Goal: Transaction & Acquisition: Book appointment/travel/reservation

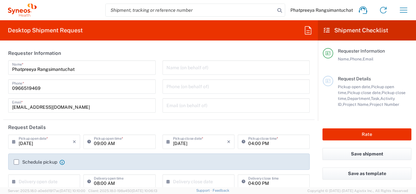
type input "3110"
type input "Thailand"
type input "Syneos Health (Thailand) Limit"
click at [403, 8] on icon "button" at bounding box center [403, 10] width 10 height 10
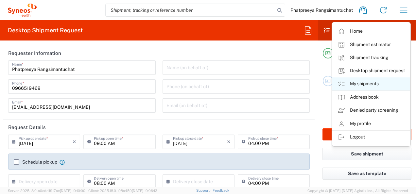
click at [362, 84] on link "My shipments" at bounding box center [371, 83] width 78 height 13
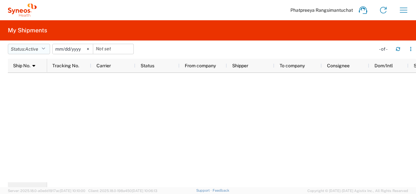
click at [45, 50] on icon "button" at bounding box center [44, 49] width 4 height 5
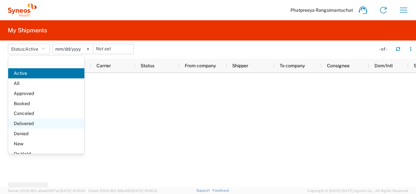
click at [36, 125] on span "Delivered" at bounding box center [46, 124] width 76 height 10
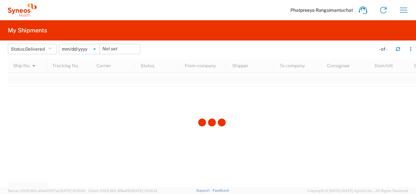
click at [97, 48] on svg-icon at bounding box center [95, 49] width 10 height 10
click at [400, 48] on icon "button" at bounding box center [397, 49] width 5 height 5
click at [403, 9] on icon "button" at bounding box center [403, 10] width 10 height 10
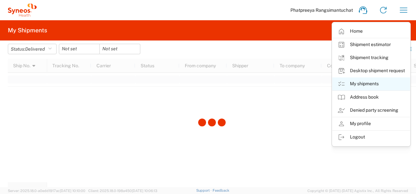
click at [367, 84] on link "My shipments" at bounding box center [371, 83] width 78 height 13
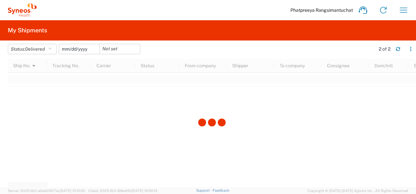
click at [79, 47] on input "date" at bounding box center [79, 49] width 40 height 10
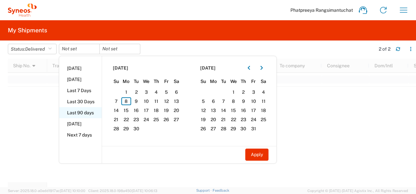
click at [77, 112] on li "Last 90 days" at bounding box center [80, 112] width 42 height 11
type input "2025-06-11"
type input "2025-09-08"
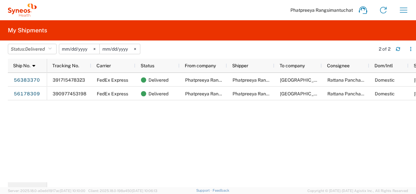
scroll to position [0, 32]
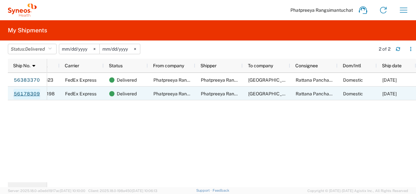
click at [31, 94] on link "56178309" at bounding box center [26, 94] width 27 height 10
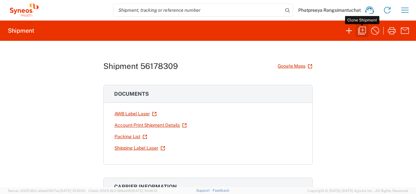
click at [364, 30] on icon "button" at bounding box center [362, 30] width 10 height 10
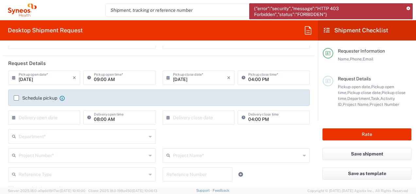
scroll to position [65, 0]
click at [16, 95] on label "Schedule pickup" at bounding box center [35, 96] width 43 height 5
click at [16, 97] on input "Schedule pickup" at bounding box center [16, 97] width 0 height 0
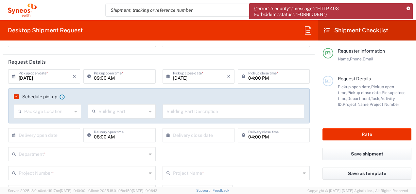
click at [74, 113] on icon at bounding box center [75, 111] width 3 height 10
type input "188/111"
click at [83, 97] on agx-checkbox-control "Schedule pickup When scheduling a pickup please be sure to meet the following c…" at bounding box center [159, 97] width 290 height 6
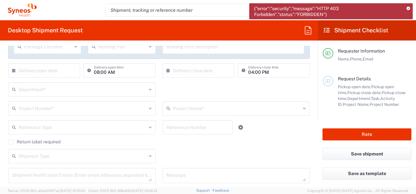
scroll to position [131, 0]
click at [66, 71] on input "text" at bounding box center [46, 69] width 54 height 11
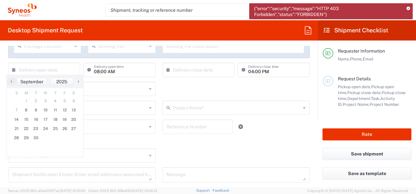
click at [156, 64] on div "× Delivery open date Cancel Apply 08:00 AM Delivery open time" at bounding box center [82, 72] width 154 height 19
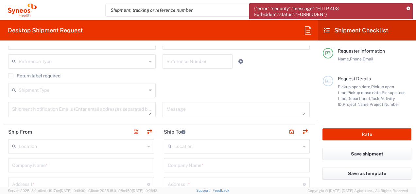
scroll to position [229, 0]
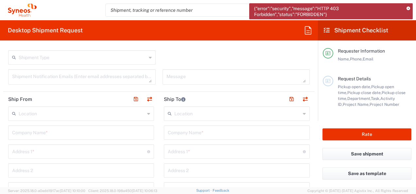
click at [147, 113] on icon at bounding box center [148, 114] width 3 height 10
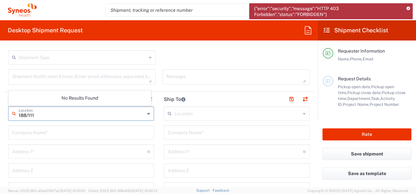
type input "188/111"
click at [12, 112] on icon at bounding box center [15, 114] width 7 height 10
click at [14, 112] on icon at bounding box center [15, 114] width 7 height 10
click at [119, 113] on input "188/111" at bounding box center [82, 113] width 126 height 11
click at [105, 133] on input "text" at bounding box center [81, 131] width 138 height 11
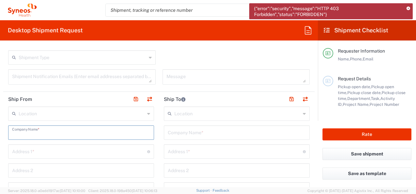
click at [105, 133] on input "text" at bounding box center [81, 131] width 138 height 11
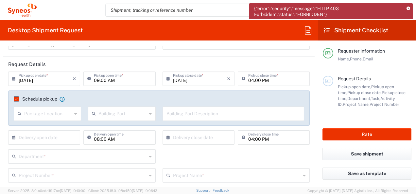
scroll to position [0, 0]
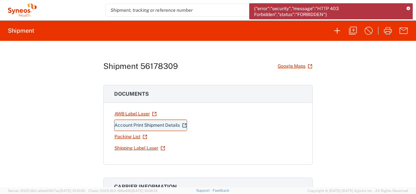
click at [167, 123] on link "Account Print Shipment Details" at bounding box center [150, 125] width 73 height 11
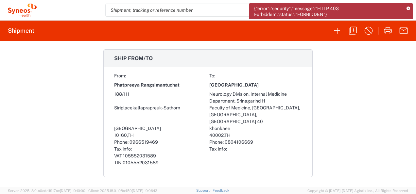
scroll to position [425, 0]
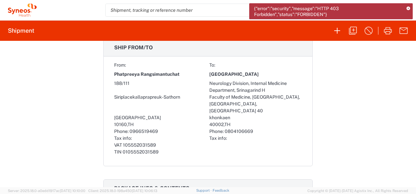
drag, startPoint x: 207, startPoint y: 71, endPoint x: 257, endPoint y: 71, distance: 50.3
click at [257, 71] on div "[GEOGRAPHIC_DATA]" at bounding box center [255, 74] width 92 height 11
copy span "[GEOGRAPHIC_DATA]"
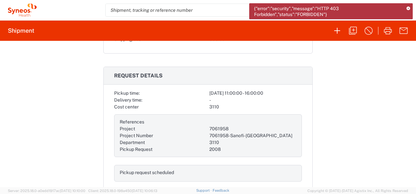
scroll to position [196, 0]
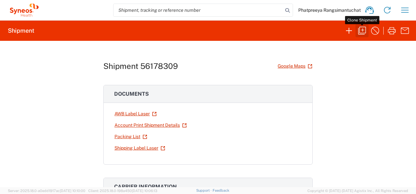
click at [363, 32] on icon "button" at bounding box center [362, 30] width 10 height 10
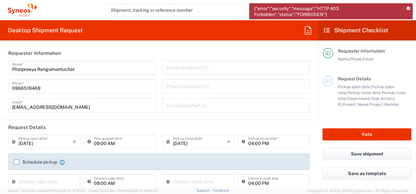
type input "[GEOGRAPHIC_DATA]"
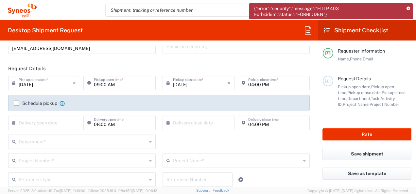
scroll to position [65, 0]
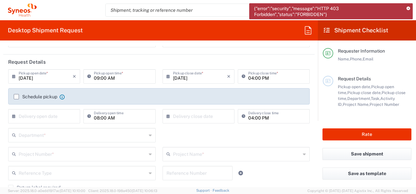
click at [17, 95] on label "Schedule pickup" at bounding box center [35, 96] width 43 height 5
click at [16, 97] on input "Schedule pickup" at bounding box center [16, 97] width 0 height 0
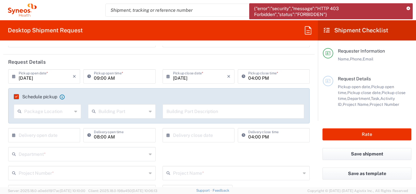
click at [17, 95] on label "Schedule pickup" at bounding box center [35, 96] width 43 height 5
click at [15, 97] on input "Schedule pickup" at bounding box center [15, 97] width 0 height 0
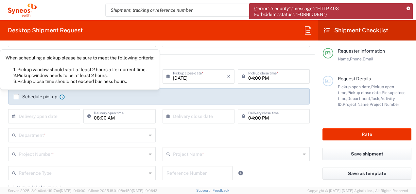
click at [61, 96] on icon at bounding box center [61, 96] width 5 height 5
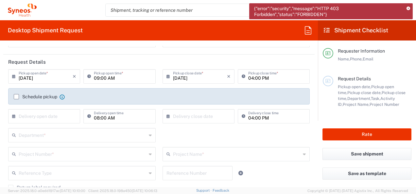
click at [61, 96] on icon at bounding box center [61, 96] width 5 height 5
click at [203, 133] on div "Department * 3000 3100 3109 3110 3111 3112 3125 3130 3135 3136 3150 3155 3165 3…" at bounding box center [159, 137] width 308 height 19
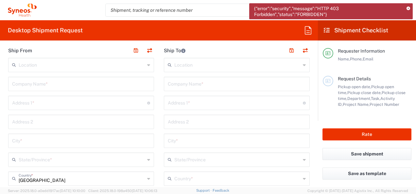
scroll to position [261, 0]
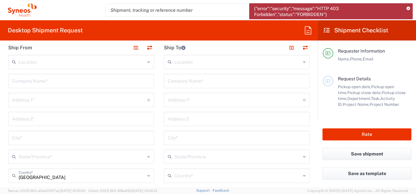
click at [88, 80] on input "text" at bounding box center [81, 80] width 138 height 11
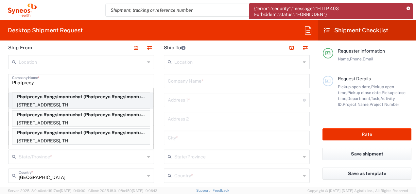
click at [76, 93] on p "Phatpreeya Rangsimantuchat (Phatpreeya Rangsimantuchat), [EMAIL_ADDRESS][DOMAIN…" at bounding box center [80, 97] width 137 height 8
type input "Phatpreeya Rangsimantuchat"
type input "188/111"
type input "Siriplacekallaprapreuk-Sathorn"
type input "[GEOGRAPHIC_DATA]"
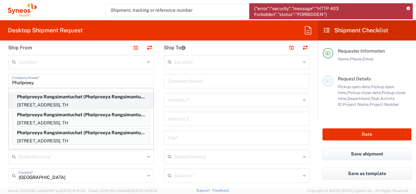
type input "[GEOGRAPHIC_DATA]"
type input "10160"
type input "Phatpreeya Rangsimantuchat"
type input "0966519469"
type input "[EMAIL_ADDRESS][DOMAIN_NAME]"
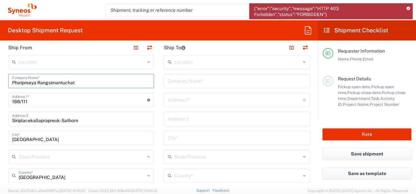
click at [224, 77] on input "text" at bounding box center [237, 80] width 138 height 11
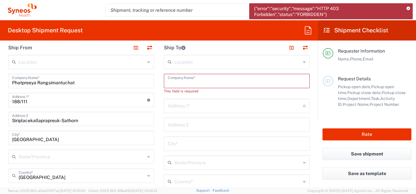
paste input "[GEOGRAPHIC_DATA]"
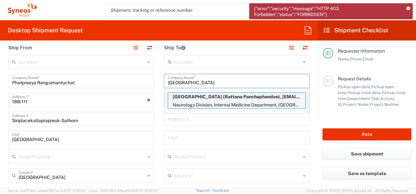
type input "[GEOGRAPHIC_DATA]"
click at [198, 100] on p "[GEOGRAPHIC_DATA] (Rattana Panchaphandon), [EMAIL_ADDRESS][DOMAIN_NAME]" at bounding box center [236, 97] width 137 height 8
type input "Neurology Division, Internal Medicine Department, Srinagarind H"
type input "Faculty of Medicine, [GEOGRAPHIC_DATA], [GEOGRAPHIC_DATA], [GEOGRAPHIC_DATA] 40"
type input "khonkaen"
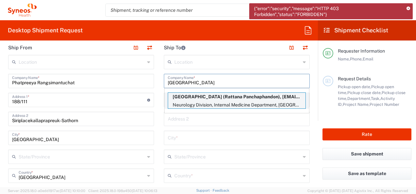
type input "[GEOGRAPHIC_DATA]"
type input "40002"
type input "Rattana Panchaphandon"
type input "0804106669"
type input "[EMAIL_ADDRESS][DOMAIN_NAME]"
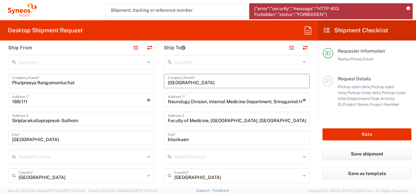
scroll to position [229, 0]
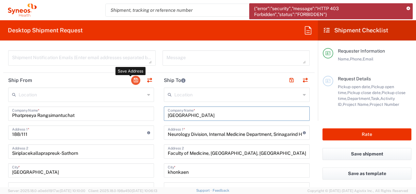
click at [134, 80] on button "button" at bounding box center [135, 80] width 9 height 9
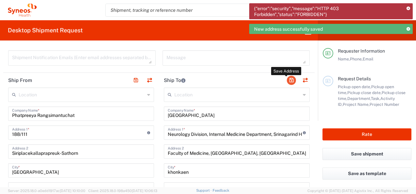
click at [288, 81] on button "button" at bounding box center [291, 80] width 9 height 9
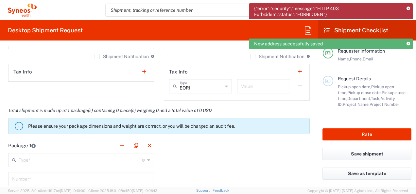
scroll to position [523, 0]
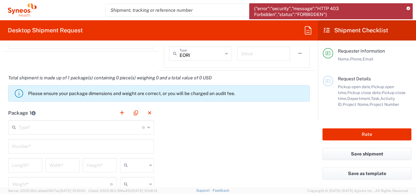
click at [147, 128] on icon at bounding box center [148, 127] width 3 height 10
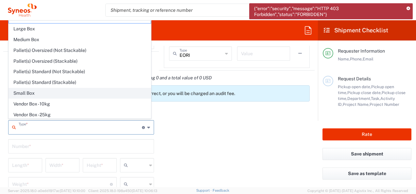
scroll to position [0, 0]
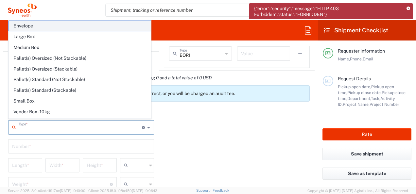
click at [31, 26] on span "Envelope" at bounding box center [80, 26] width 142 height 10
type input "Envelope"
type input "1"
type input "9.5"
type input "12.5"
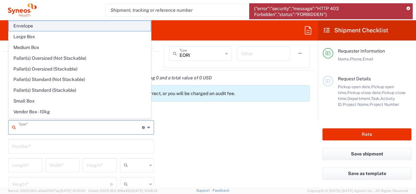
type input "0.25"
type input "in"
type input "0.45"
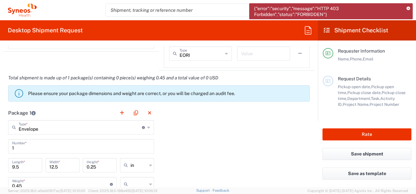
scroll to position [556, 0]
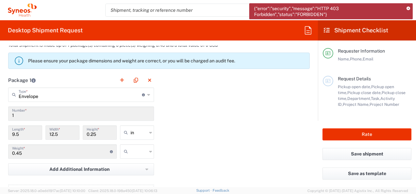
click at [81, 151] on input "0.45" at bounding box center [61, 150] width 98 height 11
click at [21, 152] on input "0.45" at bounding box center [61, 150] width 98 height 11
drag, startPoint x: 22, startPoint y: 153, endPoint x: 8, endPoint y: 152, distance: 13.1
click at [8, 152] on div "0.45 Weight * Total weight of package(s) in pounds or kilograms" at bounding box center [62, 151] width 109 height 14
click at [196, 139] on div "Package 1 Envelope Type * Material used to package goods Envelope Large Box Med…" at bounding box center [158, 144] width 311 height 143
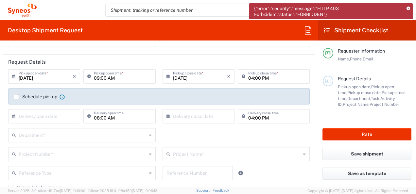
scroll to position [98, 0]
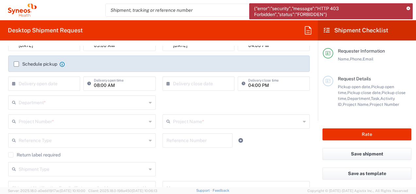
click at [141, 100] on input "text" at bounding box center [83, 101] width 128 height 11
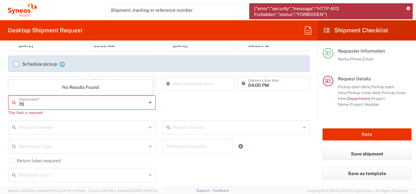
type input "7"
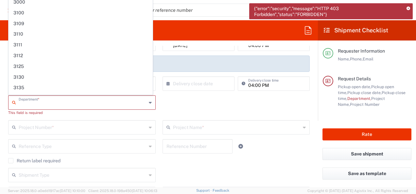
click at [119, 129] on input "text" at bounding box center [83, 126] width 128 height 11
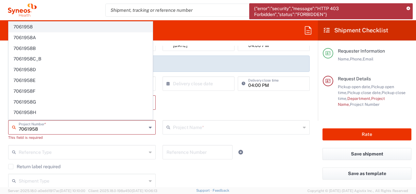
type input "7061958"
click at [24, 27] on span "7061958" at bounding box center [80, 27] width 143 height 10
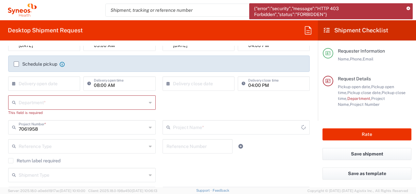
type input "7061958-Sanofi-[GEOGRAPHIC_DATA]"
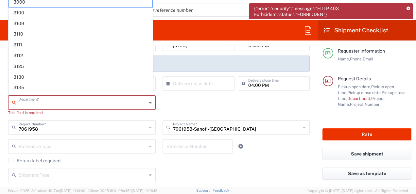
click at [46, 102] on input "text" at bounding box center [83, 101] width 128 height 11
click at [201, 106] on div "Department * 3000 3100 3109 3110 3111 3112 3125 3130 3135 3136 3150 3155 3165 3…" at bounding box center [159, 107] width 308 height 25
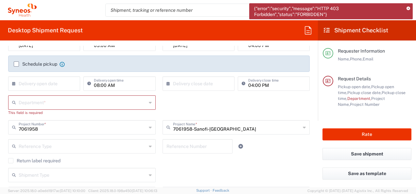
click at [53, 101] on input "text" at bounding box center [83, 101] width 128 height 11
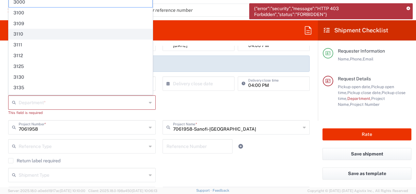
click at [26, 29] on span "3110" at bounding box center [80, 34] width 143 height 10
type input "3110"
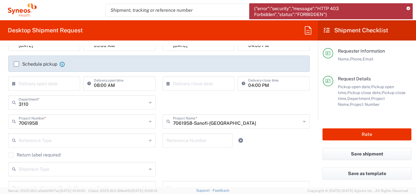
click at [149, 139] on icon at bounding box center [150, 140] width 3 height 10
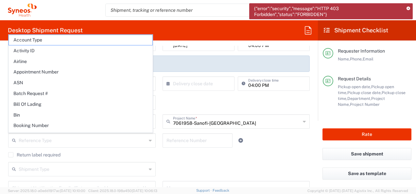
click at [279, 104] on div "3110 Department * 3000 3100 3109 3110 3111 3112 3125 3130 3135 3136 3150 3155 3…" at bounding box center [159, 104] width 308 height 19
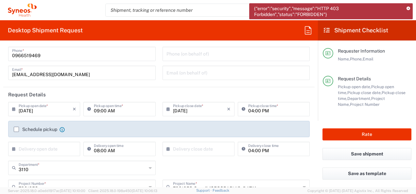
scroll to position [0, 0]
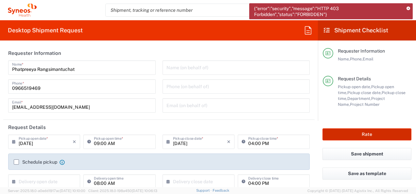
click at [368, 134] on button "Rate" at bounding box center [366, 134] width 89 height 12
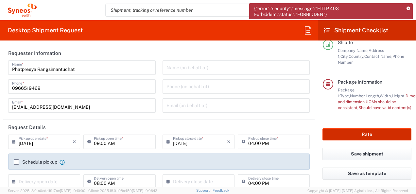
scroll to position [130, 0]
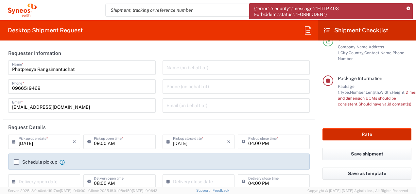
type input "7061958"
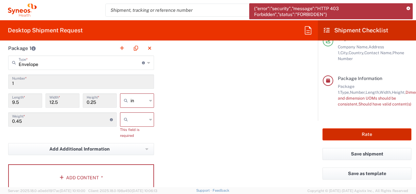
scroll to position [588, 0]
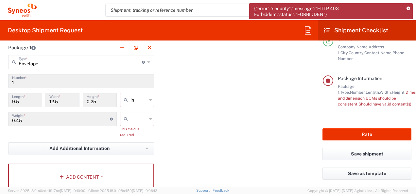
click at [24, 83] on input "1" at bounding box center [81, 80] width 138 height 11
click at [29, 102] on input "9.5" at bounding box center [25, 99] width 26 height 11
click at [149, 97] on icon at bounding box center [150, 100] width 3 height 10
click at [142, 110] on span "in" at bounding box center [135, 113] width 32 height 10
click at [82, 119] on input "0.45" at bounding box center [61, 118] width 98 height 11
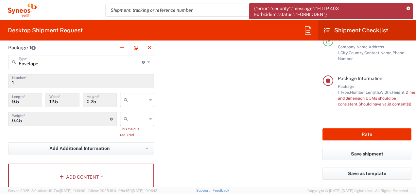
click at [149, 117] on icon at bounding box center [150, 119] width 3 height 10
click at [133, 129] on span "kgs" at bounding box center [135, 132] width 32 height 10
type input "kgs"
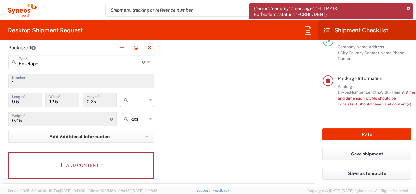
click at [175, 139] on div "Package 1 Envelope Type * Material used to package goods Envelope Large Box Med…" at bounding box center [158, 111] width 311 height 143
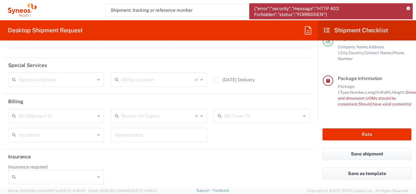
scroll to position [807, 0]
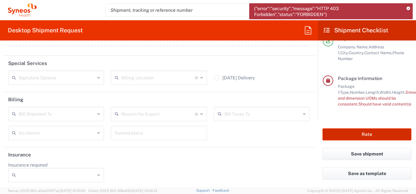
click at [360, 132] on button "Rate" at bounding box center [366, 134] width 89 height 12
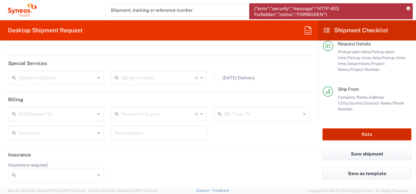
scroll to position [32, 0]
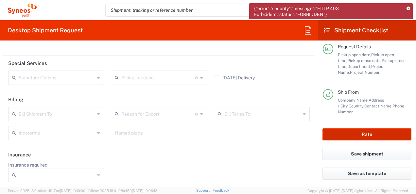
click at [370, 133] on button "Rate" at bounding box center [366, 134] width 89 height 12
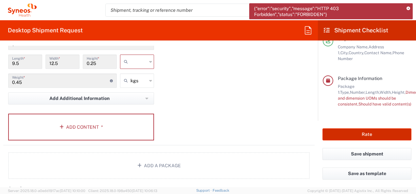
scroll to position [578, 0]
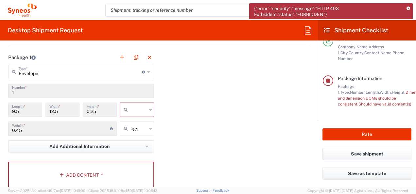
click at [149, 109] on icon at bounding box center [150, 110] width 3 height 10
click at [128, 141] on span "in" at bounding box center [135, 144] width 32 height 10
type input "in"
click at [26, 111] on input "9.5" at bounding box center [25, 109] width 26 height 11
click at [20, 110] on input "9.5" at bounding box center [25, 109] width 26 height 11
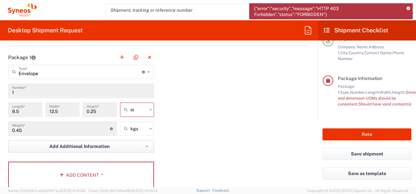
click at [145, 146] on icon "button" at bounding box center [146, 146] width 3 height 5
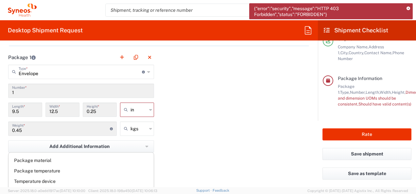
click at [210, 109] on div "Package 1 Envelope Type * Material used to package goods Envelope Large Box Med…" at bounding box center [158, 121] width 311 height 143
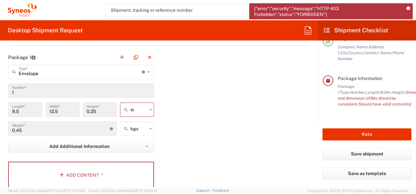
click at [147, 72] on icon at bounding box center [148, 72] width 3 height 10
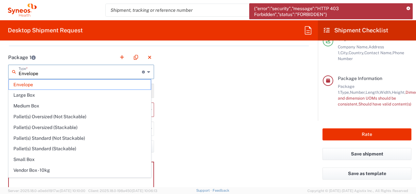
scroll to position [17, 0]
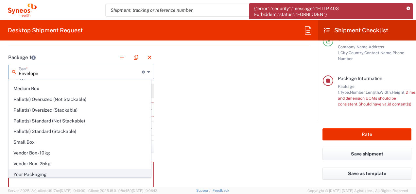
click at [44, 174] on span "Your Packaging" at bounding box center [80, 175] width 142 height 10
type input "Your Packaging"
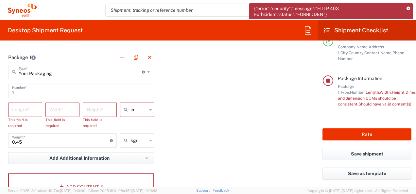
click at [32, 108] on input "number" at bounding box center [25, 109] width 26 height 11
type input "14"
click at [68, 109] on input "number" at bounding box center [62, 109] width 26 height 11
type input "9"
click at [101, 107] on input "number" at bounding box center [100, 109] width 26 height 11
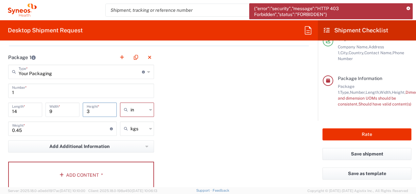
type input "3"
click at [79, 131] on input "0.45" at bounding box center [61, 128] width 98 height 11
drag, startPoint x: 44, startPoint y: 130, endPoint x: 10, endPoint y: 132, distance: 33.4
click at [10, 132] on div "0.45 Weight * Total weight of package(s) in pounds or kilograms" at bounding box center [62, 129] width 109 height 14
type input "1"
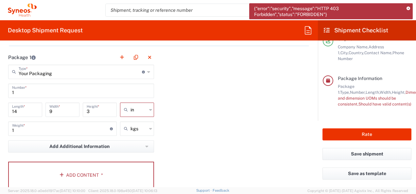
click at [209, 127] on div "Package 1 Your Packaging Type * Material used to package goods Envelope Large B…" at bounding box center [158, 121] width 311 height 143
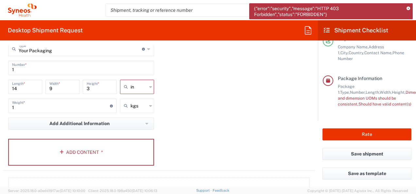
scroll to position [611, 0]
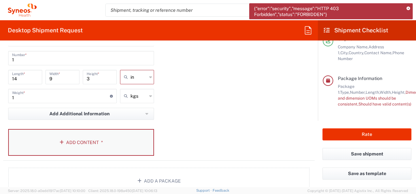
click at [91, 141] on button "Add Content *" at bounding box center [81, 142] width 146 height 27
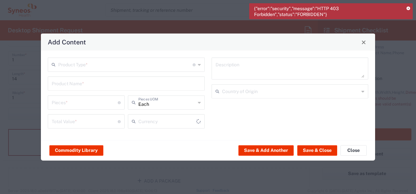
type input "US Dollar"
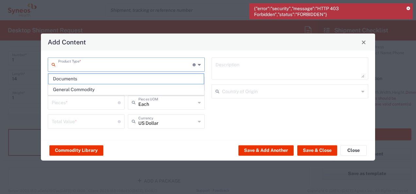
click at [177, 66] on input "text" at bounding box center [125, 64] width 134 height 11
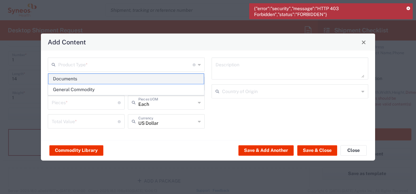
click at [115, 76] on span "Documents" at bounding box center [126, 79] width 156 height 10
type input "Documents"
type input "1"
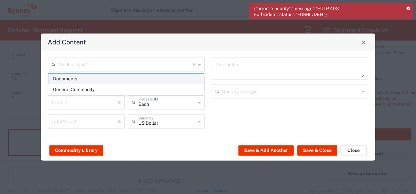
type textarea "Documents"
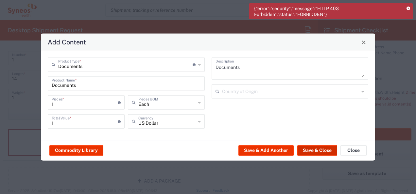
click at [315, 150] on button "Save & Close" at bounding box center [317, 150] width 40 height 10
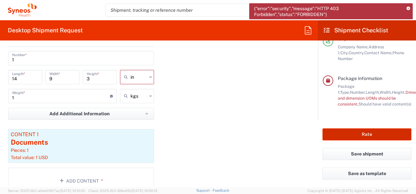
click at [363, 134] on button "Rate" at bounding box center [366, 134] width 89 height 12
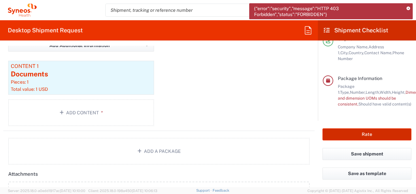
scroll to position [682, 0]
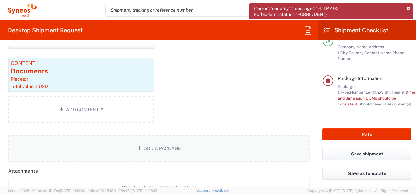
click at [156, 144] on button "Add a Package" at bounding box center [158, 148] width 301 height 27
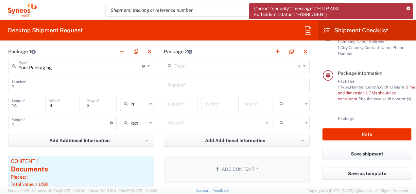
scroll to position [552, 0]
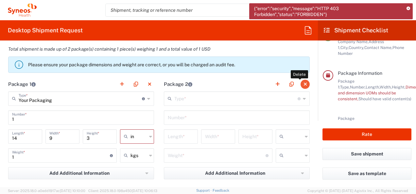
click at [301, 83] on button "button" at bounding box center [304, 84] width 9 height 9
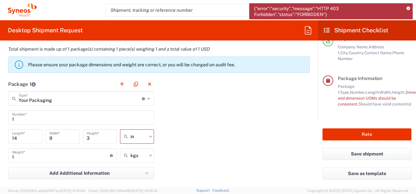
click at [144, 97] on div "Your Packaging Type * Material used to package goods" at bounding box center [81, 99] width 146 height 14
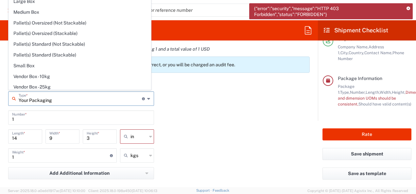
scroll to position [0, 0]
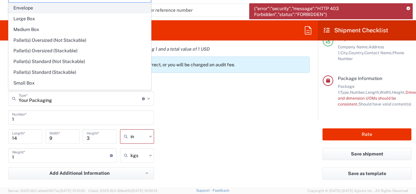
click at [32, 8] on span "Envelope" at bounding box center [80, 8] width 142 height 10
type input "Envelope"
type input "9.5"
type input "12.5"
type input "0.25"
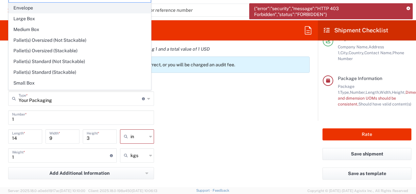
type input "in"
type input "0.45"
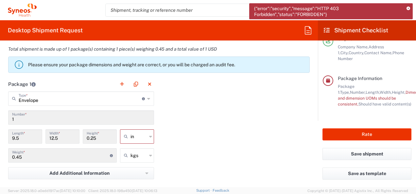
click at [151, 135] on div "in" at bounding box center [137, 136] width 34 height 14
click at [133, 159] on span "cm" at bounding box center [135, 160] width 32 height 10
type input "24.13"
type input "31.75"
type input "0.64"
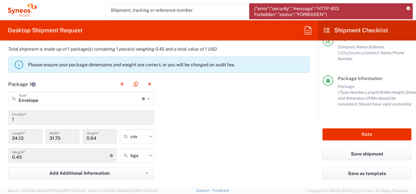
click at [149, 137] on icon at bounding box center [150, 136] width 3 height 10
type input "cm"
click at [131, 170] on span "in" at bounding box center [135, 171] width 32 height 10
type input "9.5"
type input "12.5"
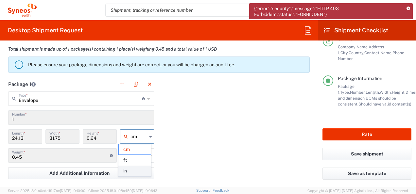
type input "0.25"
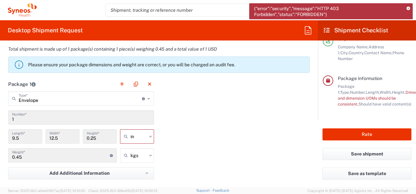
click at [172, 137] on div "Package 1 Envelope Type * Material used to package goods Your Packaging Envelop…" at bounding box center [158, 168] width 311 height 182
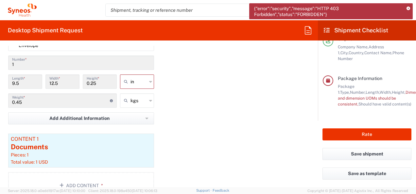
scroll to position [617, 0]
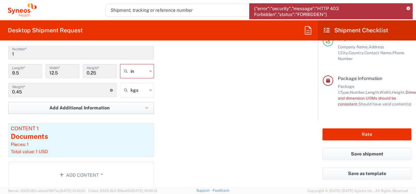
click at [88, 107] on span "Add Additional Information" at bounding box center [79, 108] width 60 height 6
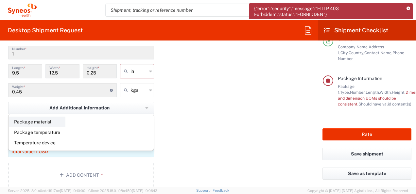
click at [41, 121] on li "Package material" at bounding box center [37, 122] width 57 height 10
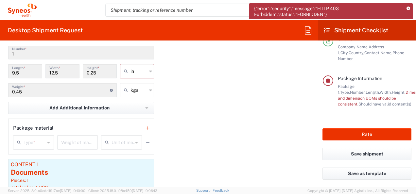
click at [48, 140] on icon at bounding box center [48, 142] width 3 height 10
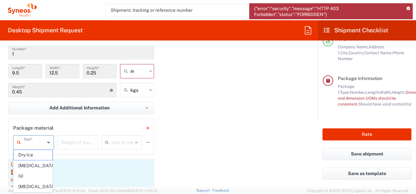
click at [126, 124] on div "Package material" at bounding box center [81, 128] width 136 height 9
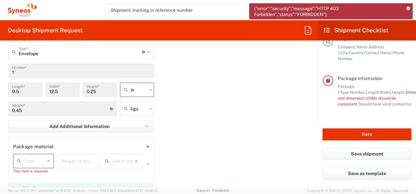
scroll to position [584, 0]
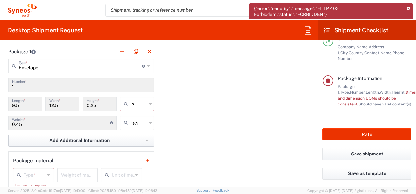
click at [145, 140] on icon "button" at bounding box center [146, 141] width 3 height 2
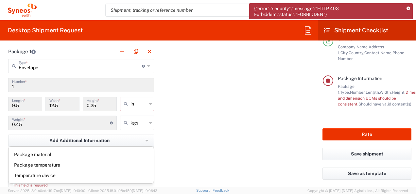
click at [182, 136] on div "Package 1 Envelope Type * Material used to package goods Your Packaging Envelop…" at bounding box center [158, 156] width 311 height 224
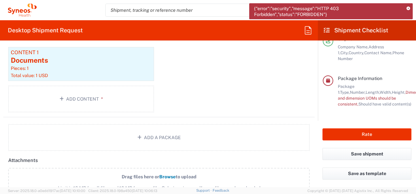
scroll to position [748, 0]
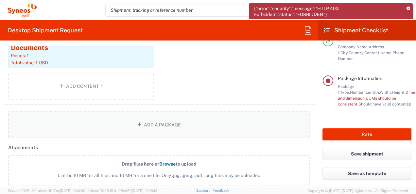
click at [153, 121] on button "Add a Package" at bounding box center [158, 124] width 301 height 27
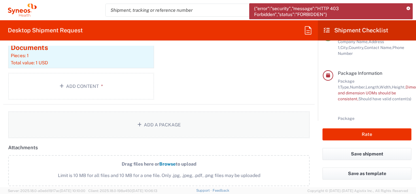
click at [153, 121] on button "Add a Package" at bounding box center [158, 124] width 301 height 27
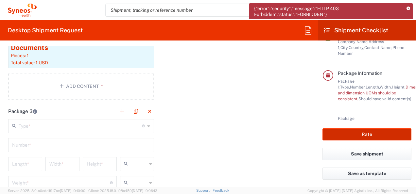
click at [370, 135] on button "Rate" at bounding box center [366, 134] width 89 height 12
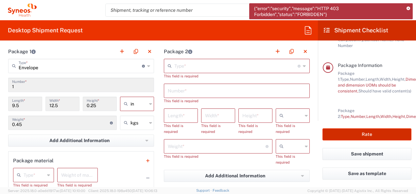
scroll to position [552, 0]
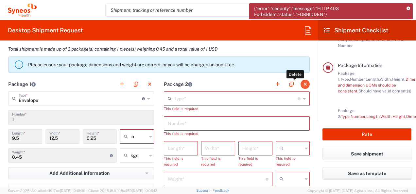
click at [300, 83] on button "button" at bounding box center [304, 84] width 9 height 9
click at [300, 84] on button "button" at bounding box center [304, 84] width 9 height 9
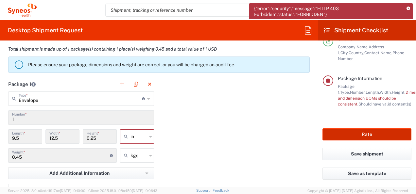
click at [358, 135] on button "Rate" at bounding box center [366, 134] width 89 height 12
click at [379, 133] on button "Rate" at bounding box center [366, 134] width 89 height 12
click at [149, 134] on icon at bounding box center [150, 136] width 3 height 10
type input "in"
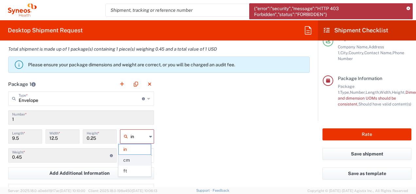
click at [135, 159] on span "cm" at bounding box center [135, 160] width 32 height 10
type input "24.13"
type input "31.75"
type input "0.64"
type input "cm"
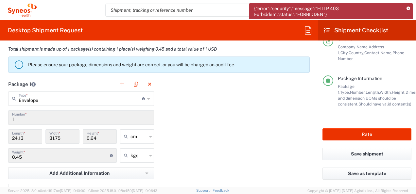
click at [199, 116] on div "Package 1 Envelope Type * Material used to package goods Your Packaging Envelop…" at bounding box center [158, 189] width 311 height 224
click at [368, 132] on button "Rate" at bounding box center [366, 134] width 89 height 12
click at [366, 134] on button "Rate" at bounding box center [366, 134] width 89 height 12
click at [367, 134] on button "Rate" at bounding box center [366, 134] width 89 height 12
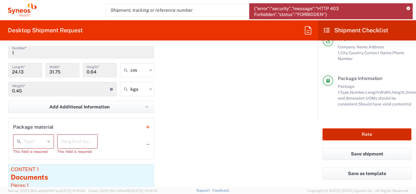
scroll to position [617, 0]
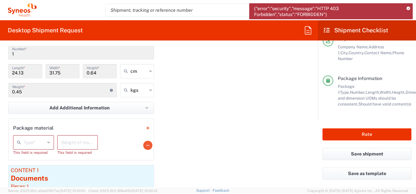
click at [146, 145] on icon "button" at bounding box center [147, 145] width 3 height 5
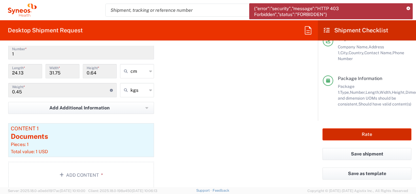
click at [359, 133] on button "Rate" at bounding box center [366, 134] width 89 height 12
click at [230, 129] on div "Package 1 Envelope Type * Material used to package goods Your Packaging Envelop…" at bounding box center [158, 102] width 311 height 182
click at [360, 133] on button "Rate" at bounding box center [366, 134] width 89 height 12
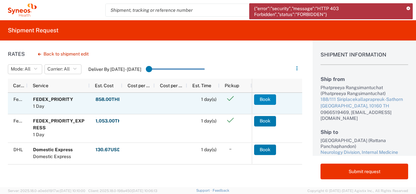
click at [268, 99] on button "Book" at bounding box center [265, 99] width 22 height 10
